Goal: Task Accomplishment & Management: Manage account settings

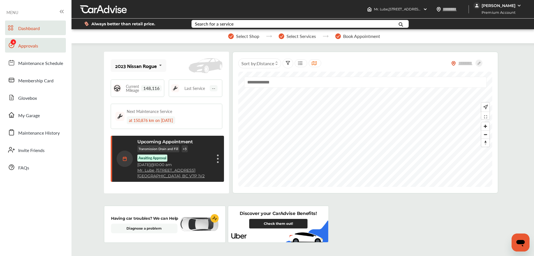
drag, startPoint x: 26, startPoint y: 49, endPoint x: 33, endPoint y: 50, distance: 7.1
click at [26, 49] on span "Approvals" at bounding box center [28, 45] width 20 height 7
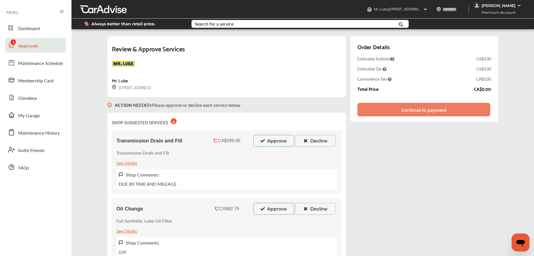
click at [507, 4] on div "[PERSON_NAME]" at bounding box center [499, 5] width 34 height 5
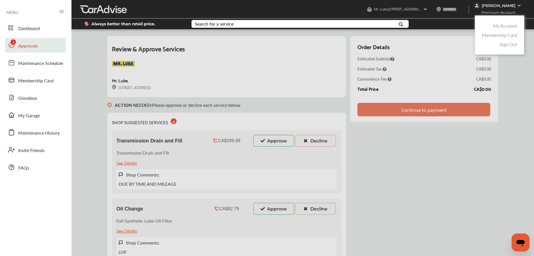
click at [509, 27] on link "My Account" at bounding box center [505, 25] width 24 height 6
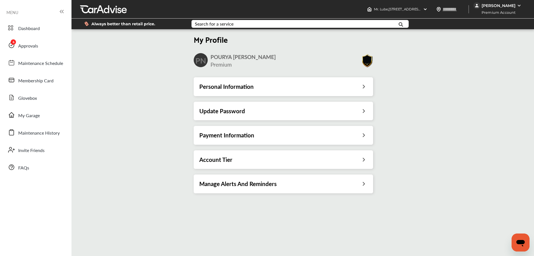
click at [369, 140] on div "Payment Information" at bounding box center [284, 135] width 180 height 19
click at [362, 136] on div "Payment Information" at bounding box center [283, 134] width 168 height 7
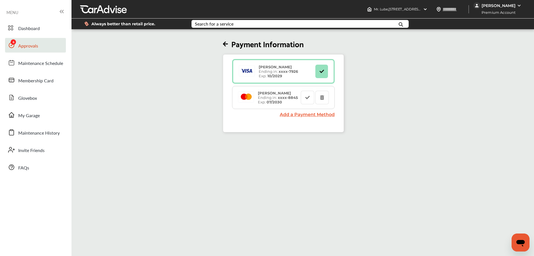
click at [36, 49] on span "Approvals" at bounding box center [28, 45] width 20 height 7
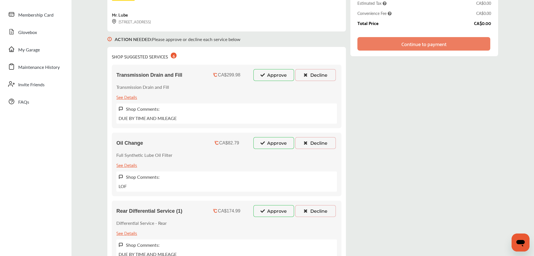
scroll to position [75, 0]
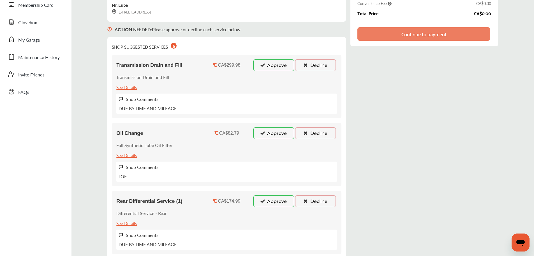
click at [271, 131] on button "Approve" at bounding box center [274, 133] width 41 height 12
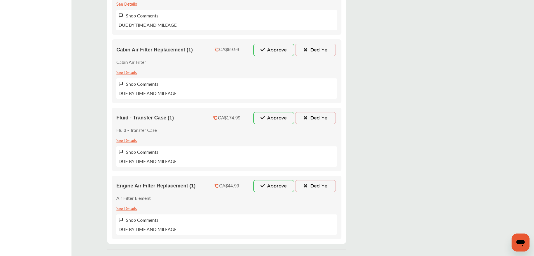
scroll to position [300, 0]
click at [279, 189] on button "Approve" at bounding box center [274, 186] width 41 height 12
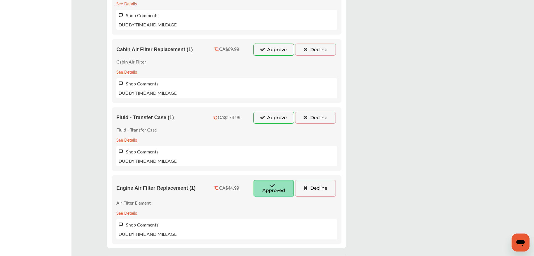
scroll to position [216, 0]
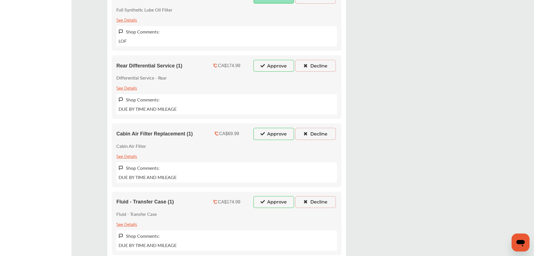
click at [281, 134] on button "Approve" at bounding box center [274, 134] width 41 height 12
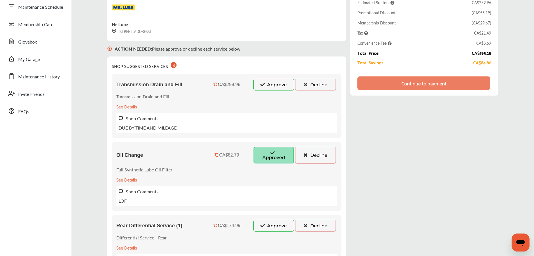
scroll to position [84, 0]
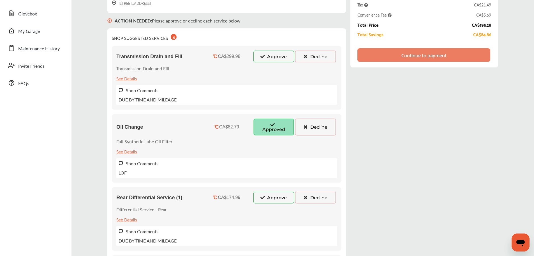
click at [321, 58] on button "Decline" at bounding box center [315, 56] width 41 height 12
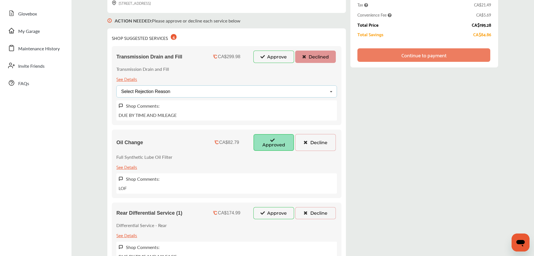
click at [273, 86] on div "Select Rejection Reason Price Not Required More Info Needed Other" at bounding box center [226, 91] width 221 height 12
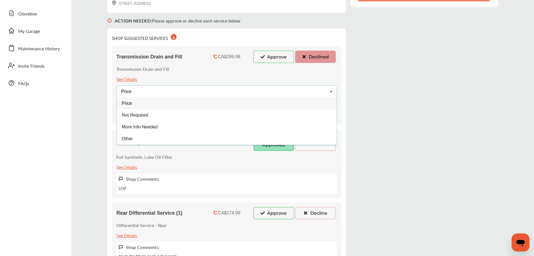
click at [146, 108] on div "Price" at bounding box center [227, 103] width 220 height 12
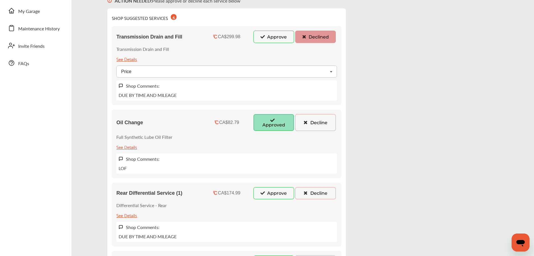
scroll to position [168, 0]
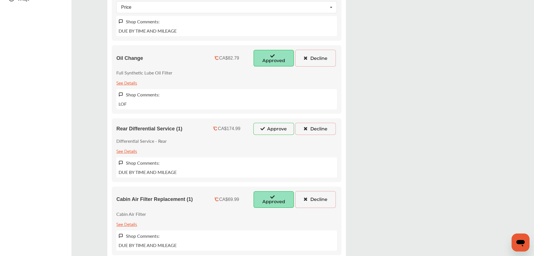
click at [326, 131] on button "Decline" at bounding box center [315, 129] width 41 height 12
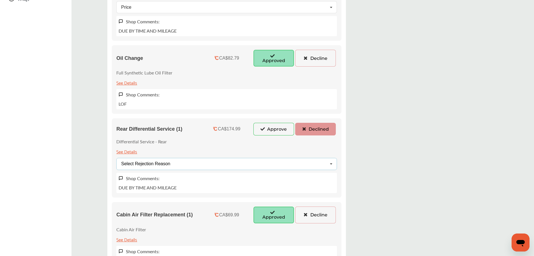
click at [162, 161] on div "Select Rejection Reason" at bounding box center [145, 163] width 49 height 4
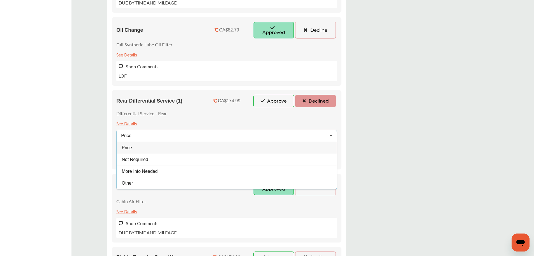
click at [152, 150] on div "Price" at bounding box center [227, 147] width 220 height 12
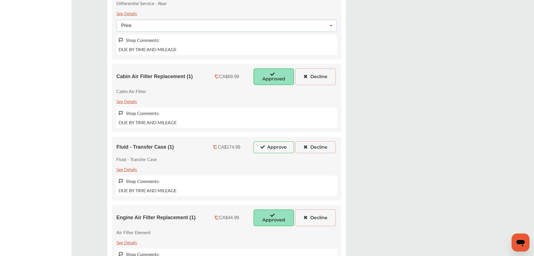
scroll to position [309, 0]
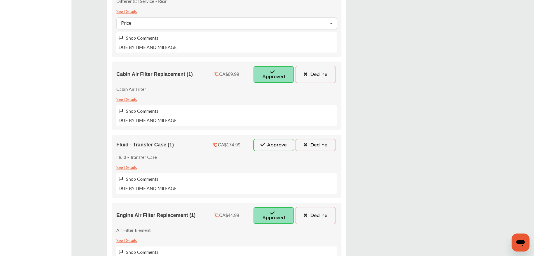
click at [321, 144] on button "Decline" at bounding box center [315, 145] width 41 height 12
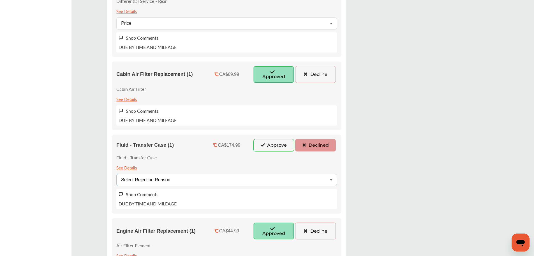
click at [176, 178] on div "Select Rejection Reason Price Not Required More Info Needed Other" at bounding box center [226, 180] width 221 height 12
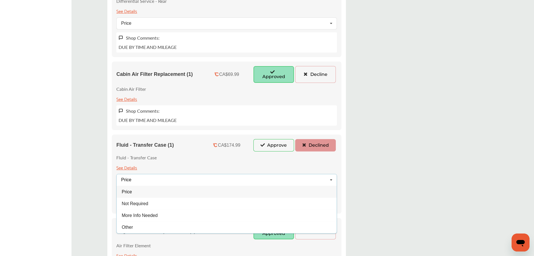
click at [143, 196] on div "Price" at bounding box center [227, 191] width 220 height 12
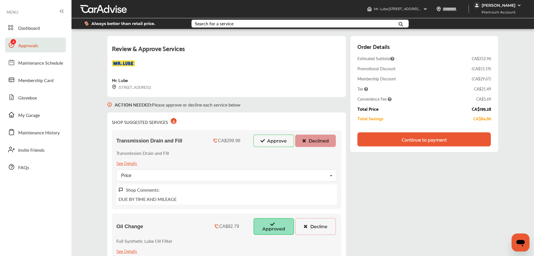
scroll to position [0, 0]
click at [459, 137] on div "Continue to payment" at bounding box center [424, 139] width 133 height 14
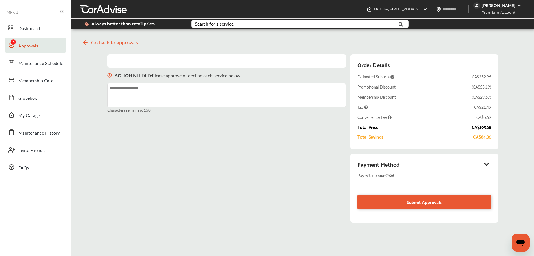
click at [488, 161] on div "Payment Method" at bounding box center [425, 164] width 134 height 10
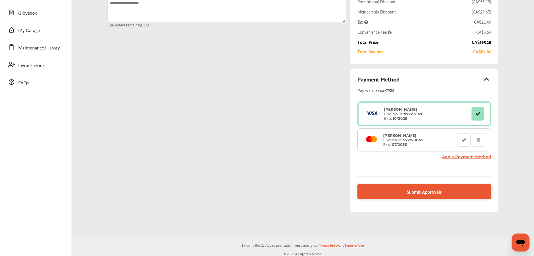
scroll to position [87, 0]
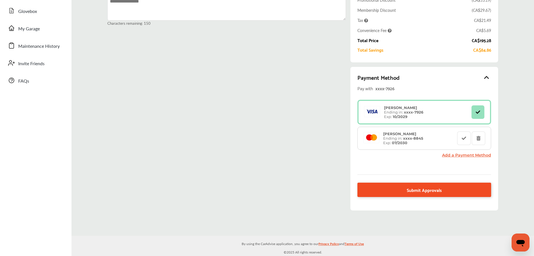
click at [387, 187] on link "Submit Approvals" at bounding box center [425, 189] width 134 height 14
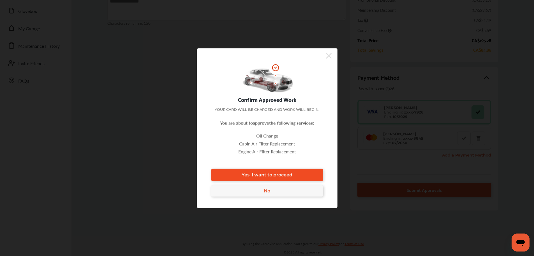
click at [315, 176] on link "Yes, I want to proceed" at bounding box center [267, 174] width 112 height 12
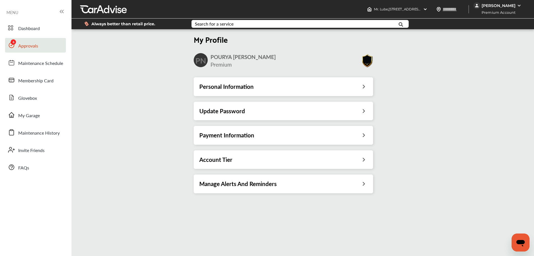
click at [46, 50] on link "Approvals" at bounding box center [35, 45] width 61 height 15
